Goal: Information Seeking & Learning: Learn about a topic

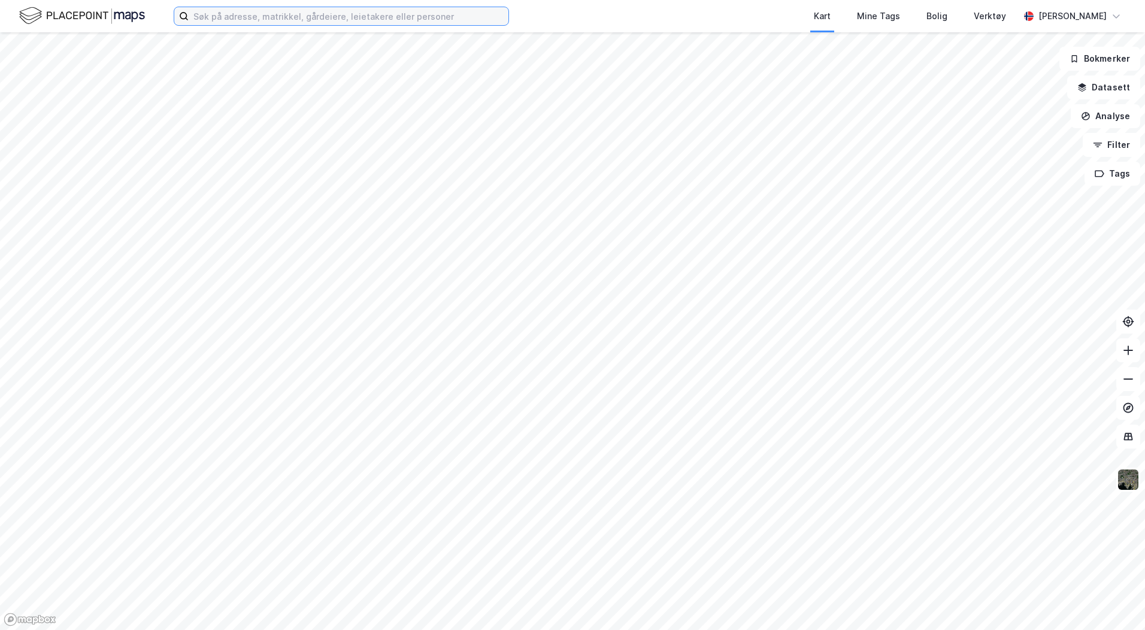
click at [243, 13] on input at bounding box center [349, 16] width 320 height 18
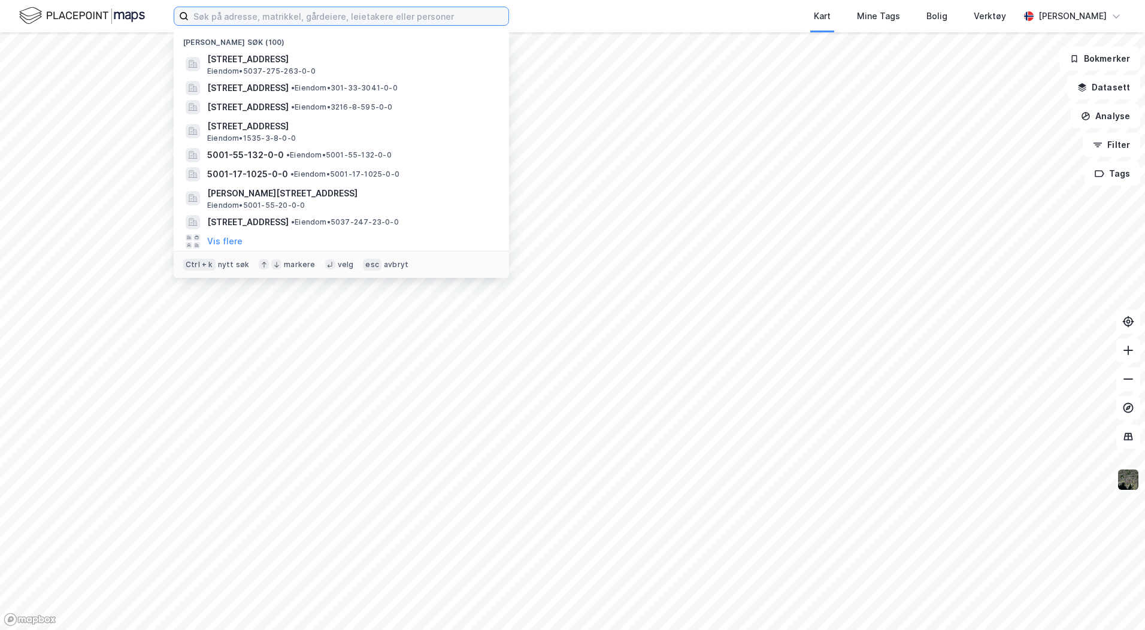
paste input "Fergemannsvegen 5"
type input "Fergemannsvegen 5"
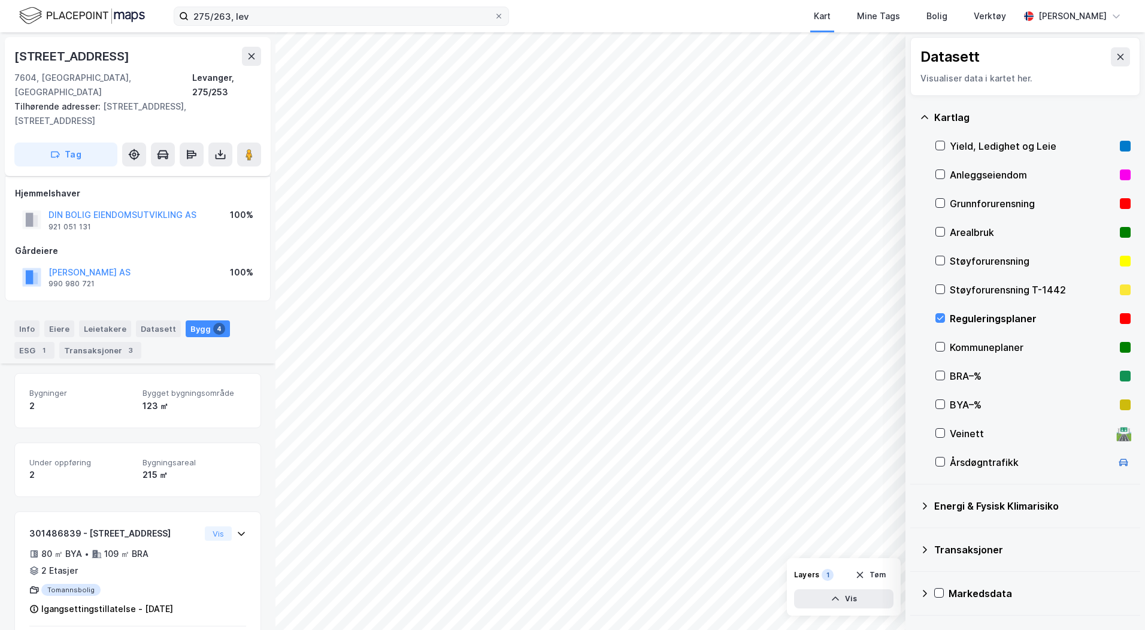
scroll to position [326, 0]
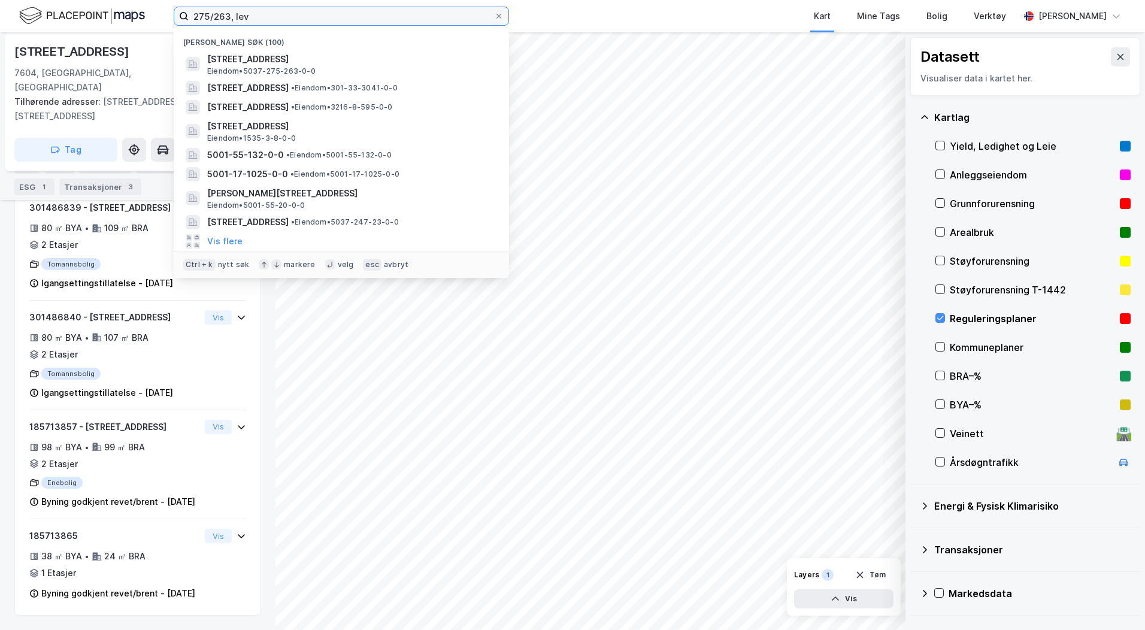
drag, startPoint x: 270, startPoint y: 18, endPoint x: 137, endPoint y: 14, distance: 133.6
click at [137, 14] on div "275/263, [PERSON_NAME] søk (100) [STREET_ADDRESS] • 5037-275-263-0-0 [GEOGRAPHI…" at bounding box center [572, 16] width 1145 height 32
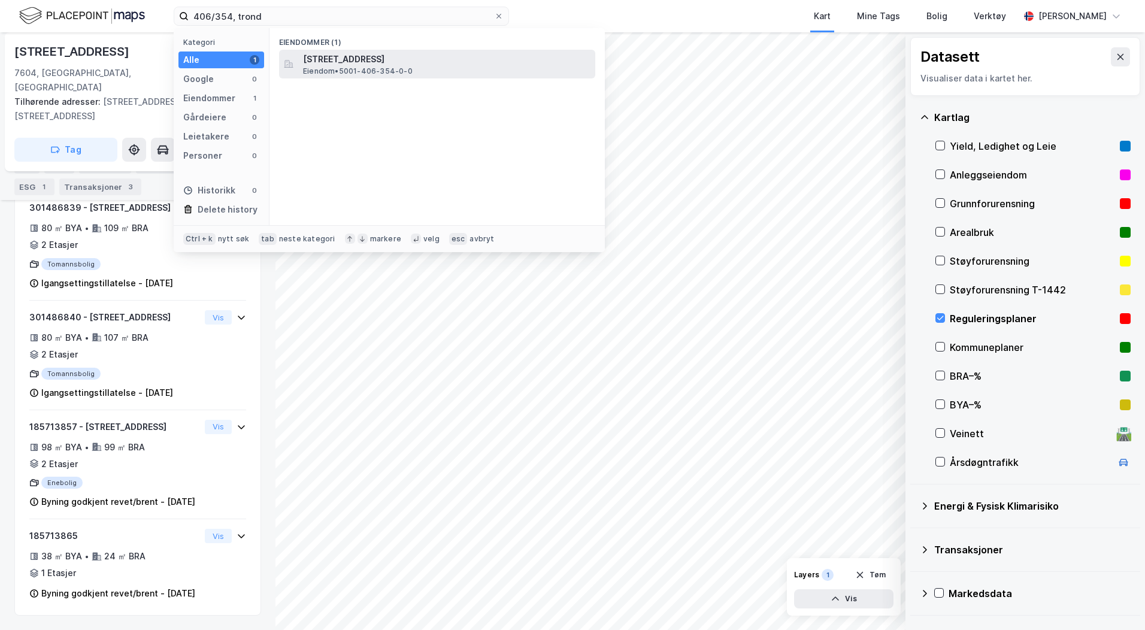
click at [342, 62] on span "[STREET_ADDRESS]" at bounding box center [446, 59] width 287 height 14
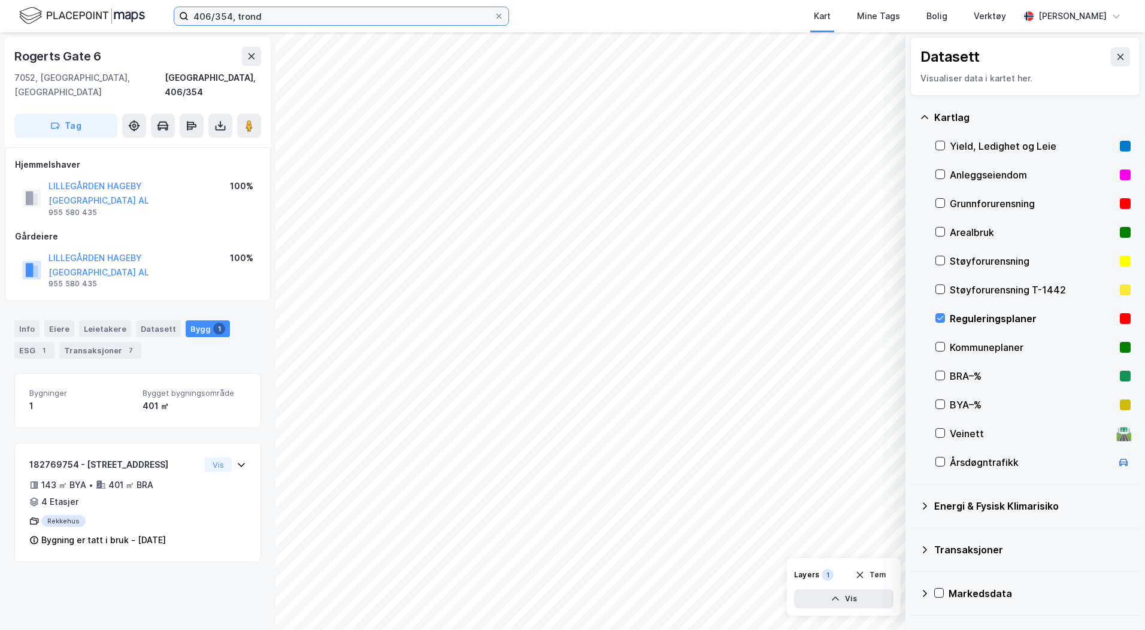
click at [228, 13] on input "406/354, trond" at bounding box center [341, 16] width 305 height 18
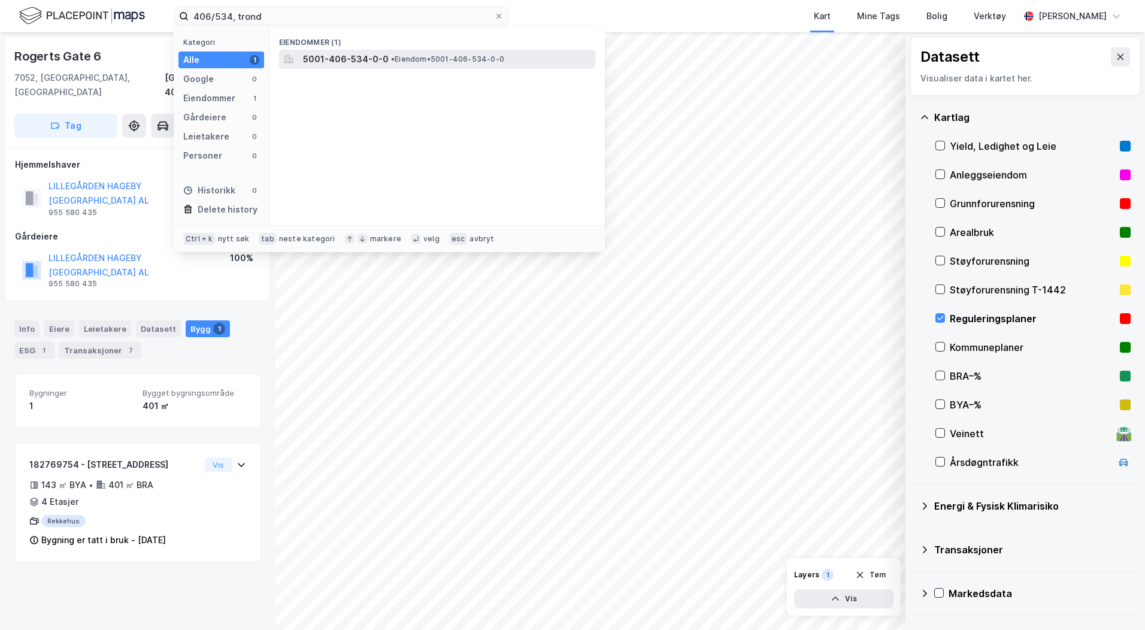
click at [353, 55] on span "5001-406-534-0-0" at bounding box center [346, 59] width 86 height 14
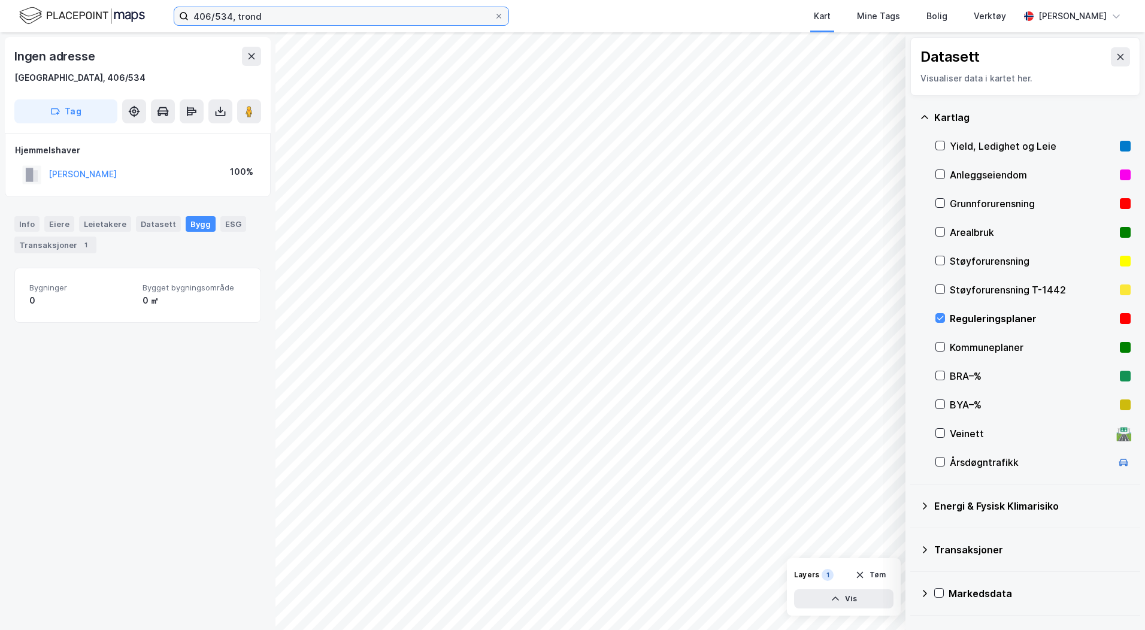
click at [274, 19] on input "406/534, trond" at bounding box center [341, 16] width 305 height 18
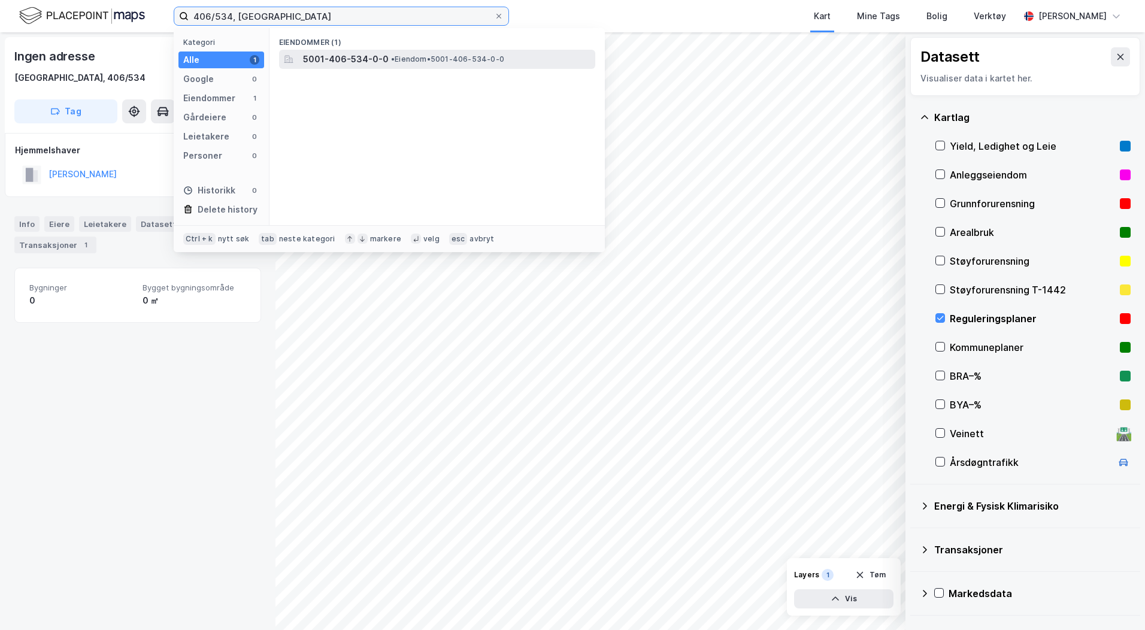
type input "406/534, [GEOGRAPHIC_DATA]"
click at [351, 60] on span "5001-406-534-0-0" at bounding box center [346, 59] width 86 height 14
